Goal: Book appointment/travel/reservation

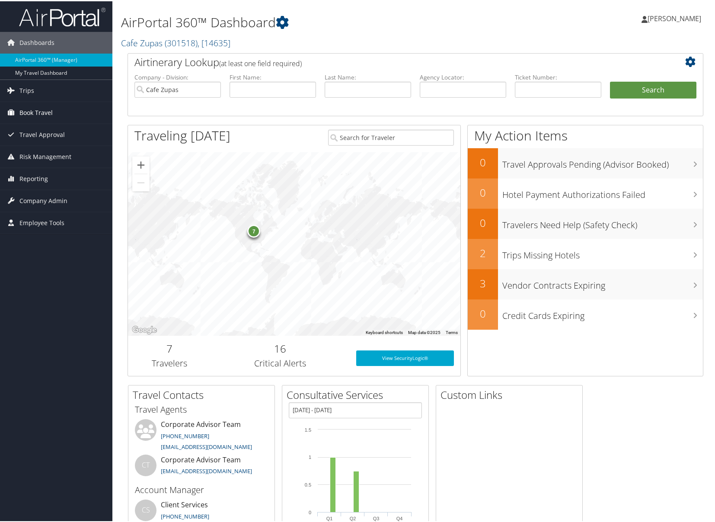
click at [32, 119] on span "Book Travel" at bounding box center [35, 112] width 33 height 22
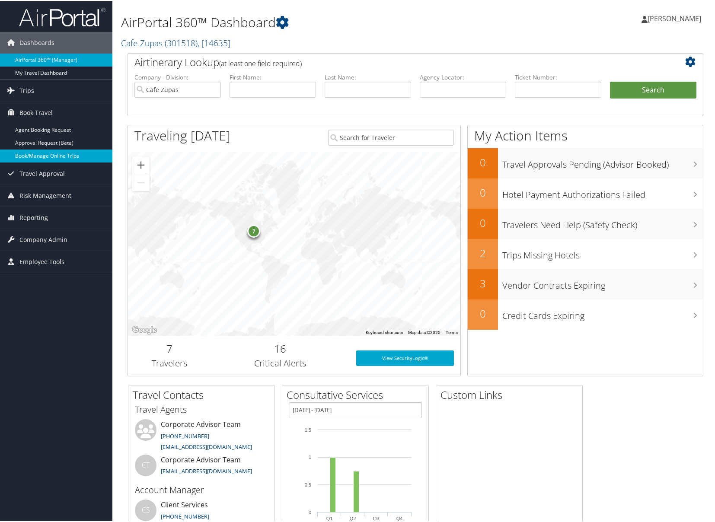
click at [64, 157] on link "Book/Manage Online Trips" at bounding box center [56, 154] width 112 height 13
